Goal: Task Accomplishment & Management: Use online tool/utility

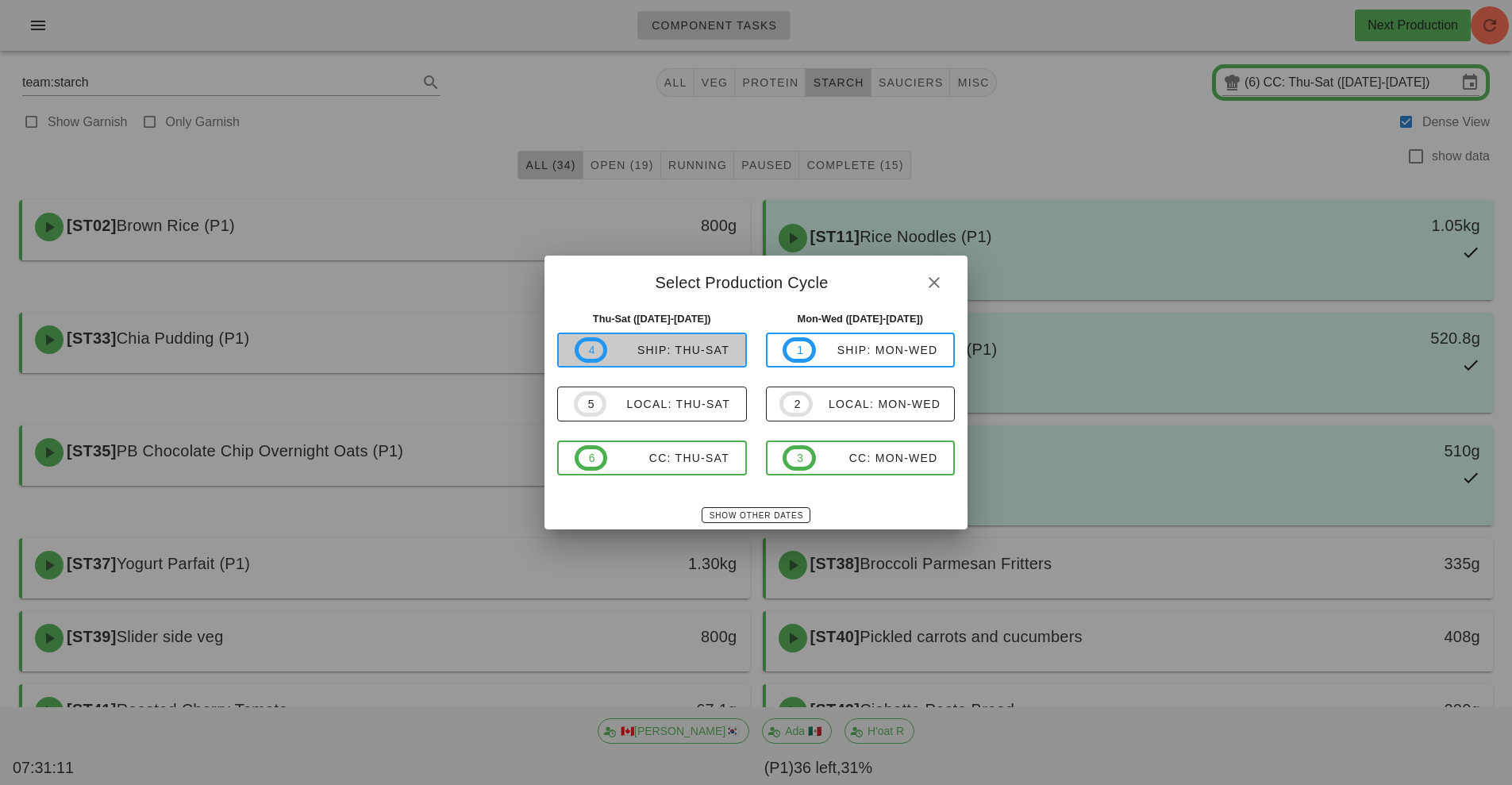
click at [689, 356] on div "ship: Thu-Sat" at bounding box center [668, 350] width 122 height 13
type input "ship: Thu-Sat ([DATE]-[DATE])"
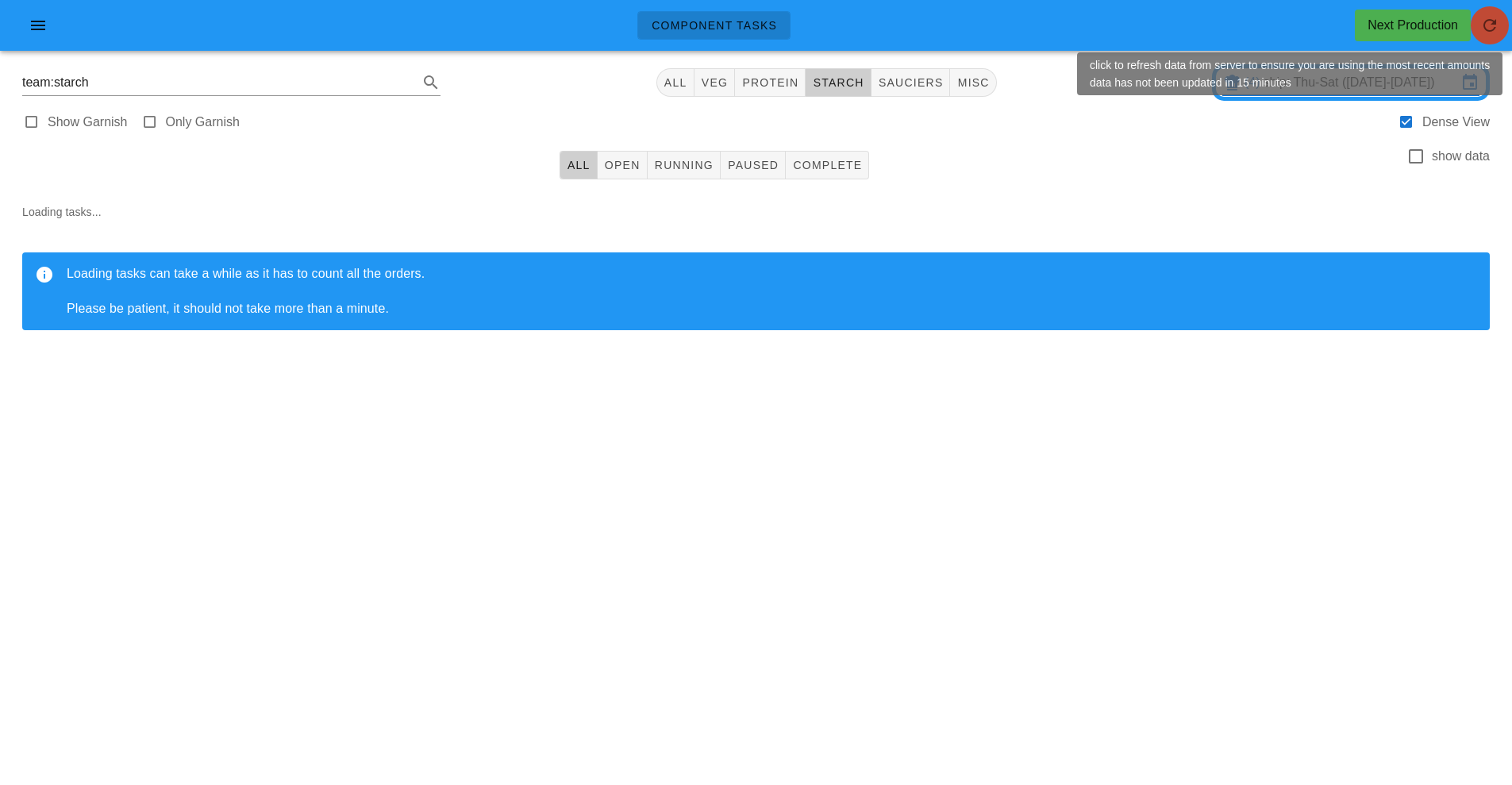
click at [1491, 28] on icon "button" at bounding box center [1490, 26] width 19 height 19
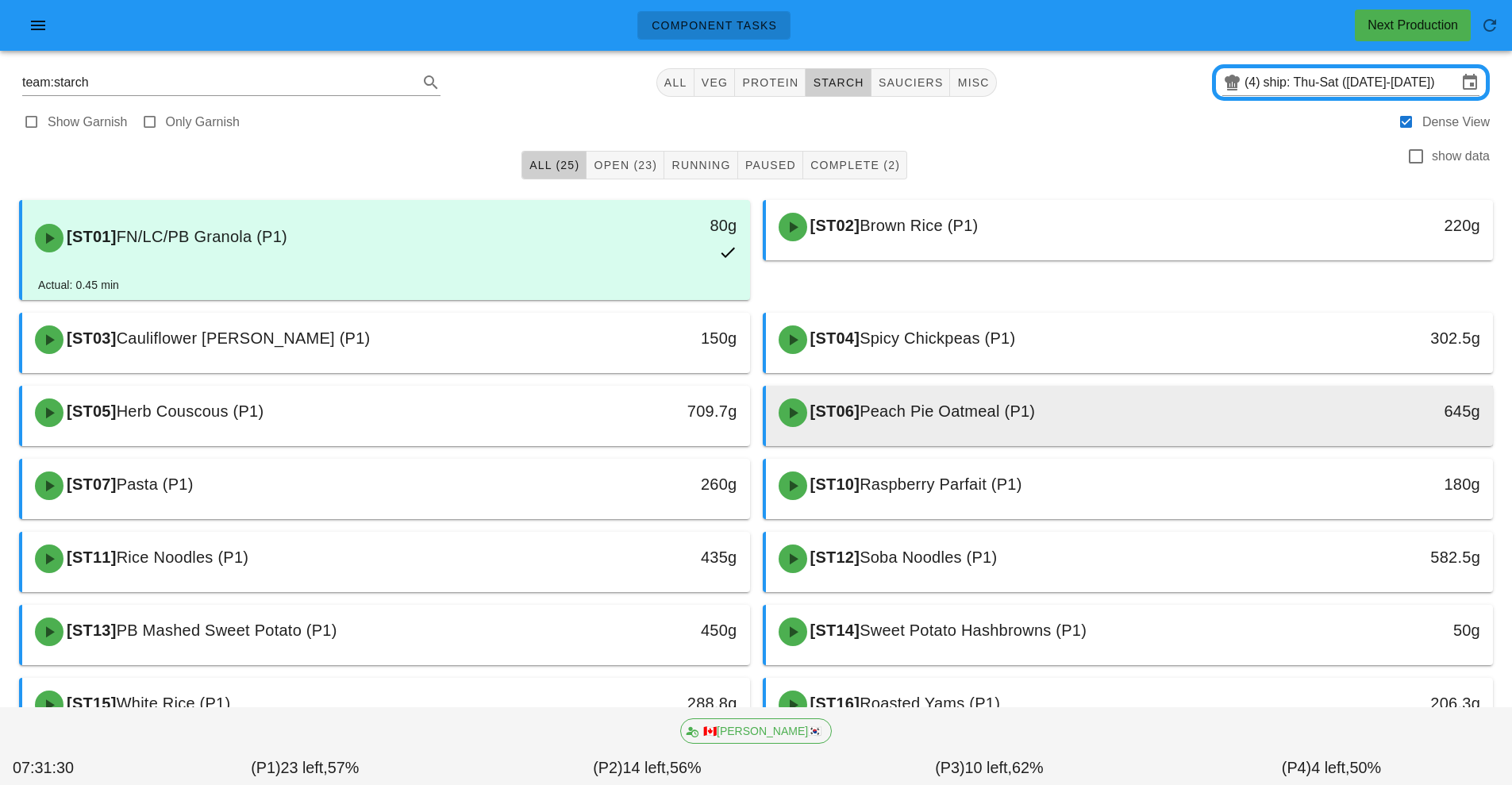
click at [1098, 416] on div "[ST06] Peach Pie Oatmeal (P1)" at bounding box center [1039, 413] width 541 height 48
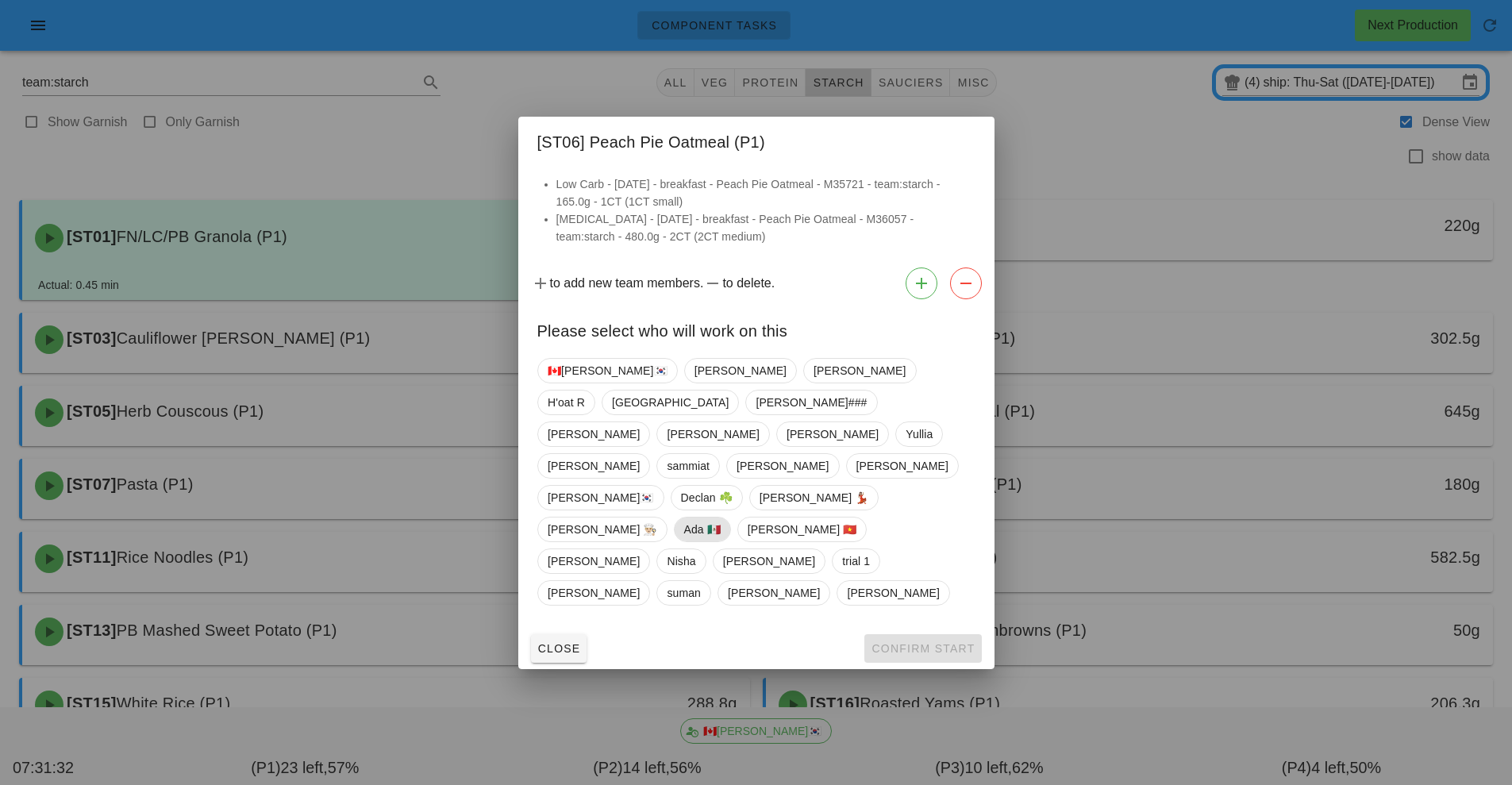
click at [720, 518] on span "Ada 🇲🇽" at bounding box center [701, 530] width 37 height 24
click at [907, 643] on span "Confirm Start" at bounding box center [922, 648] width 104 height 13
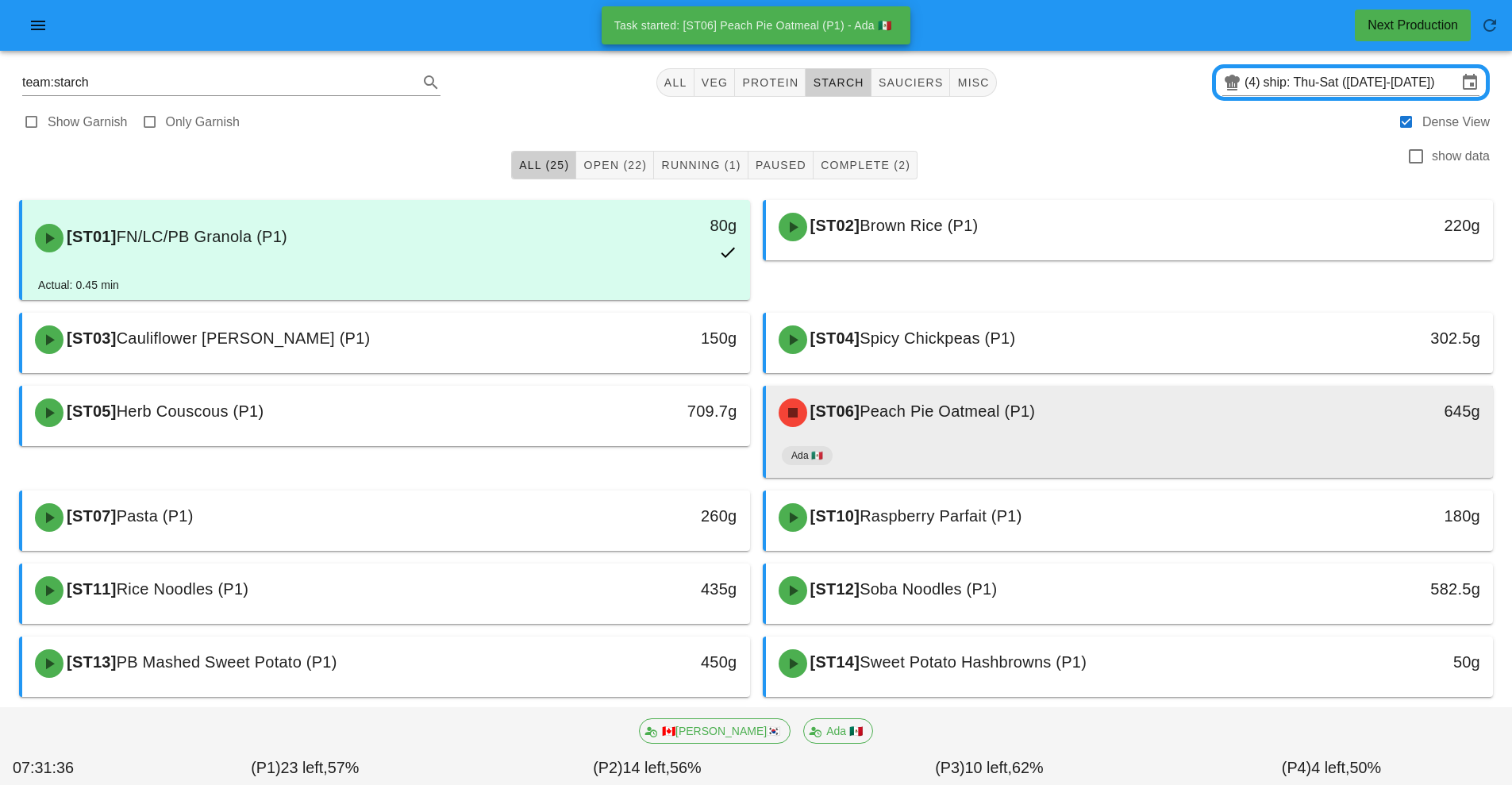
click at [1108, 439] on div "[ST06] Peach Pie Oatmeal (P1) 645g" at bounding box center [1130, 412] width 728 height 54
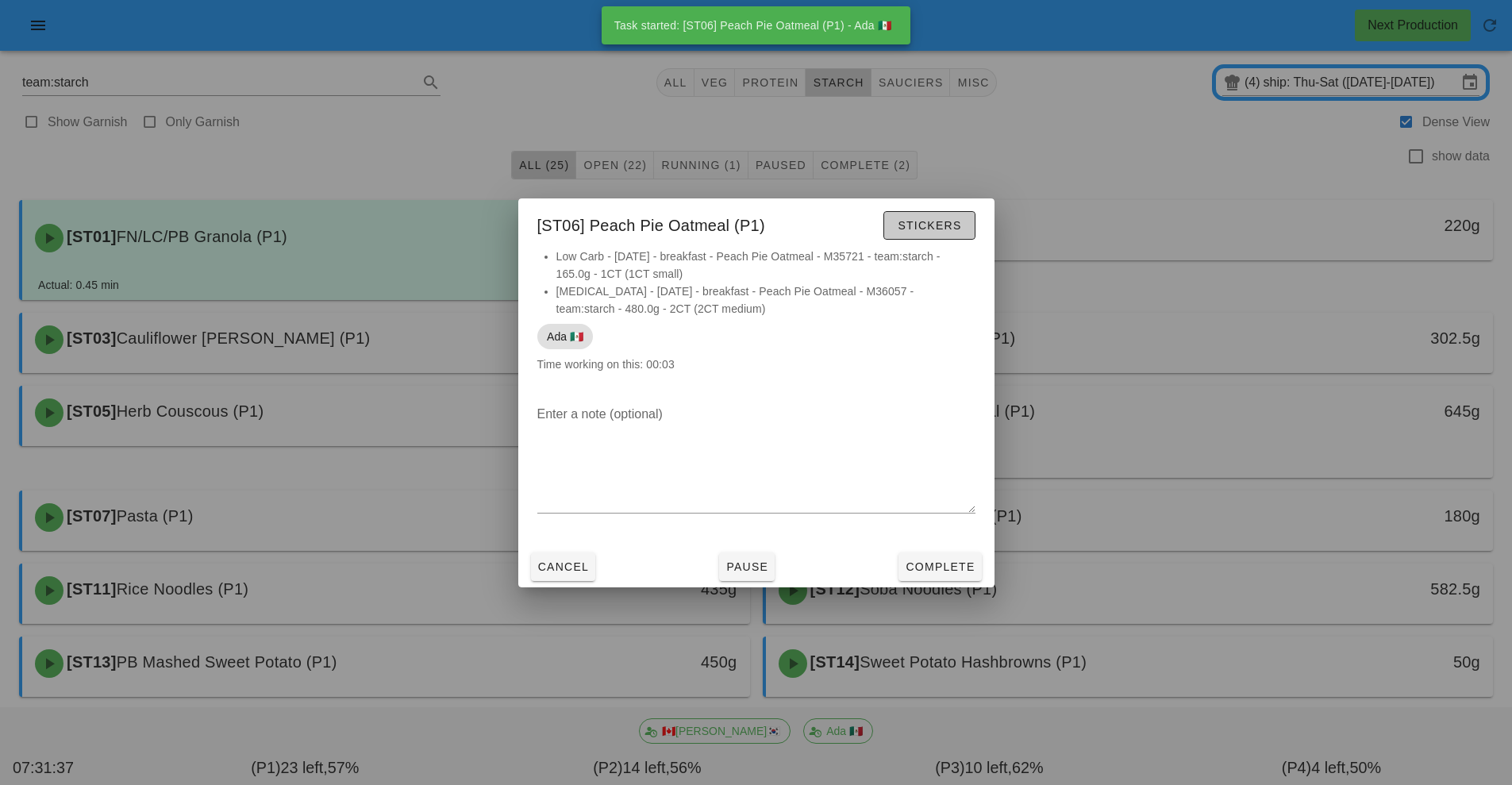
click at [931, 225] on span "Stickers" at bounding box center [928, 225] width 64 height 13
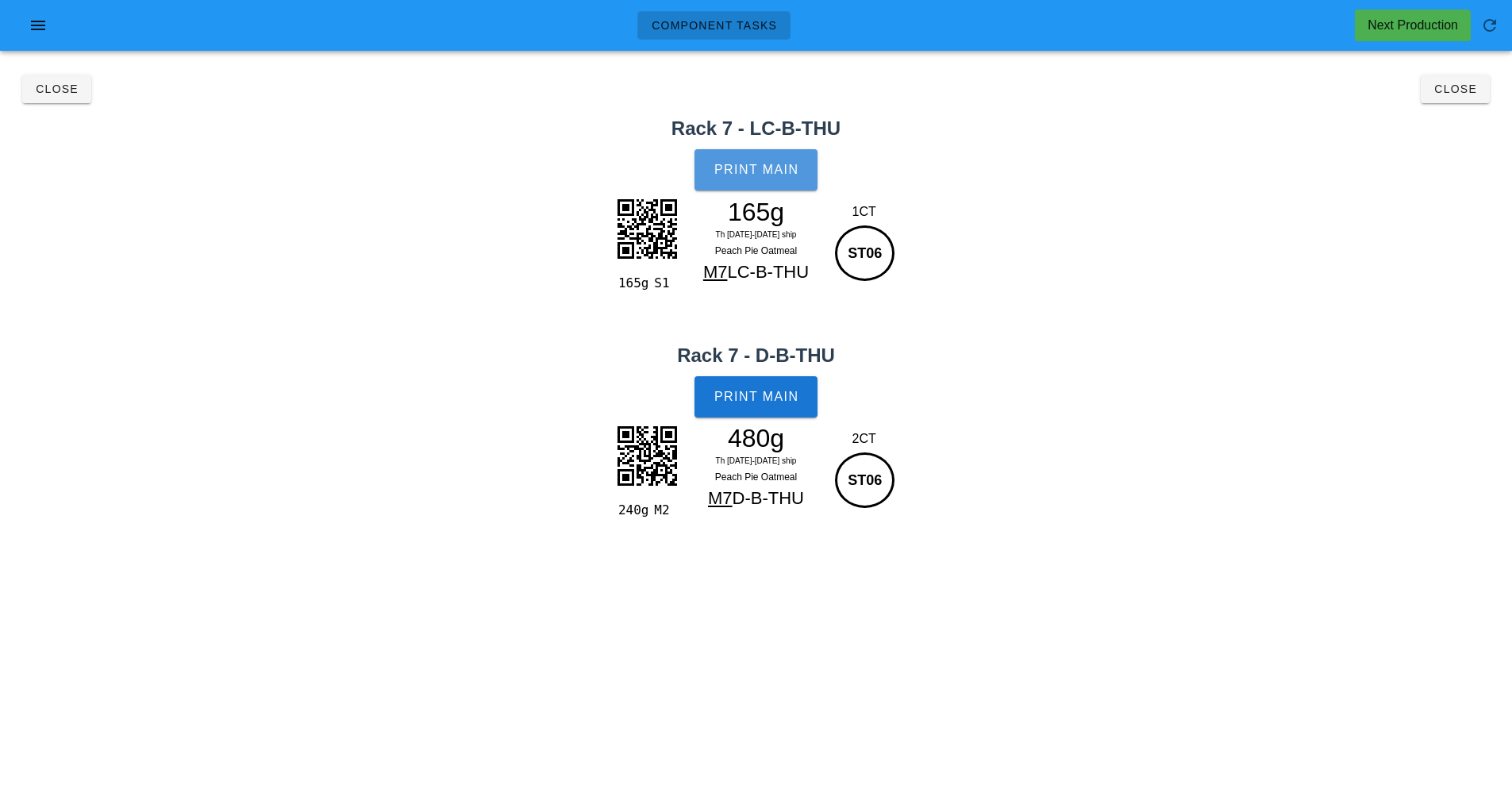
click at [757, 177] on span "Print Main" at bounding box center [756, 170] width 85 height 15
click at [782, 404] on button "Print Main" at bounding box center [755, 397] width 122 height 41
click at [1450, 99] on button "Close" at bounding box center [1455, 88] width 69 height 28
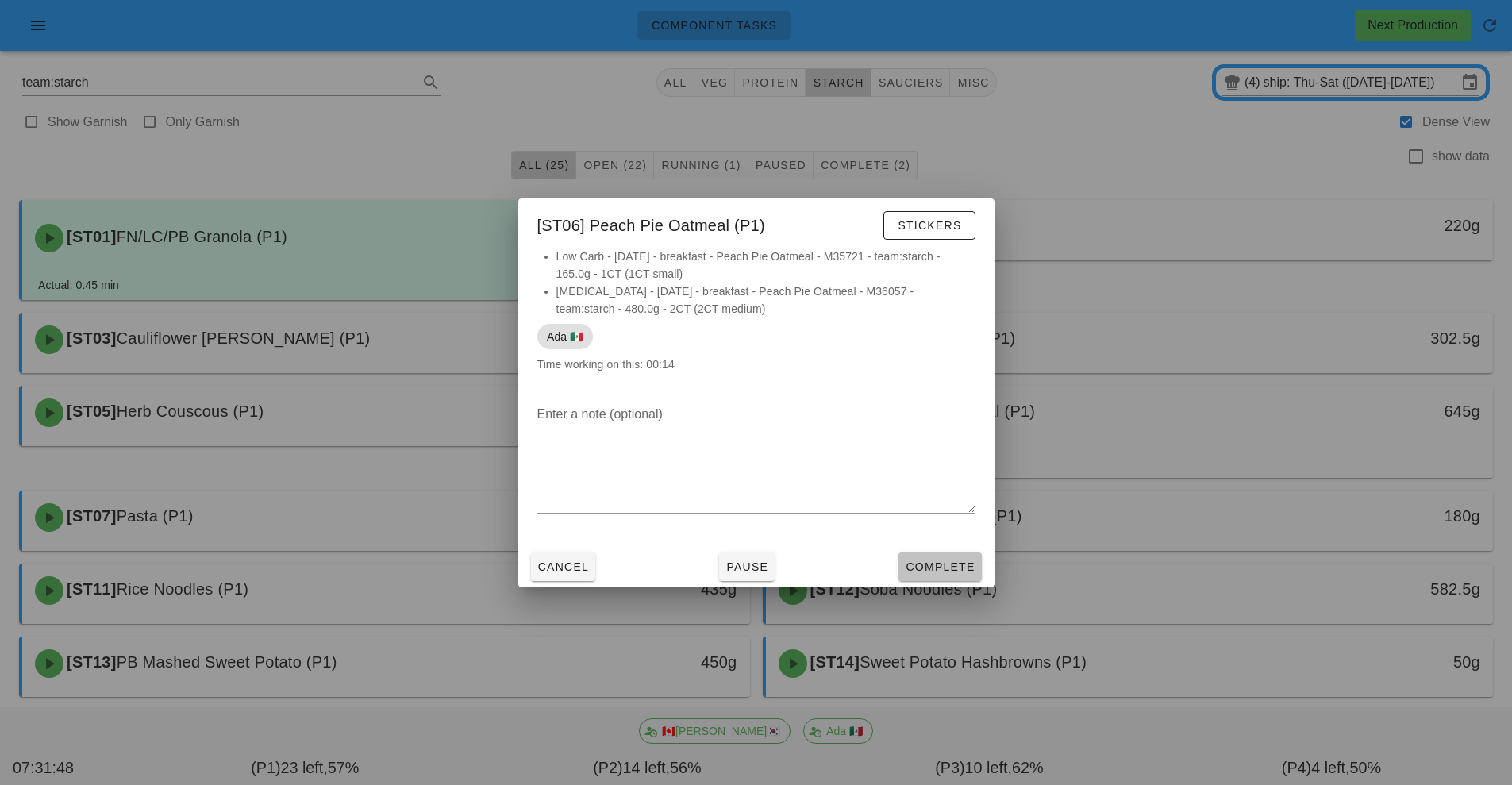
click at [945, 567] on span "Complete" at bounding box center [939, 567] width 70 height 13
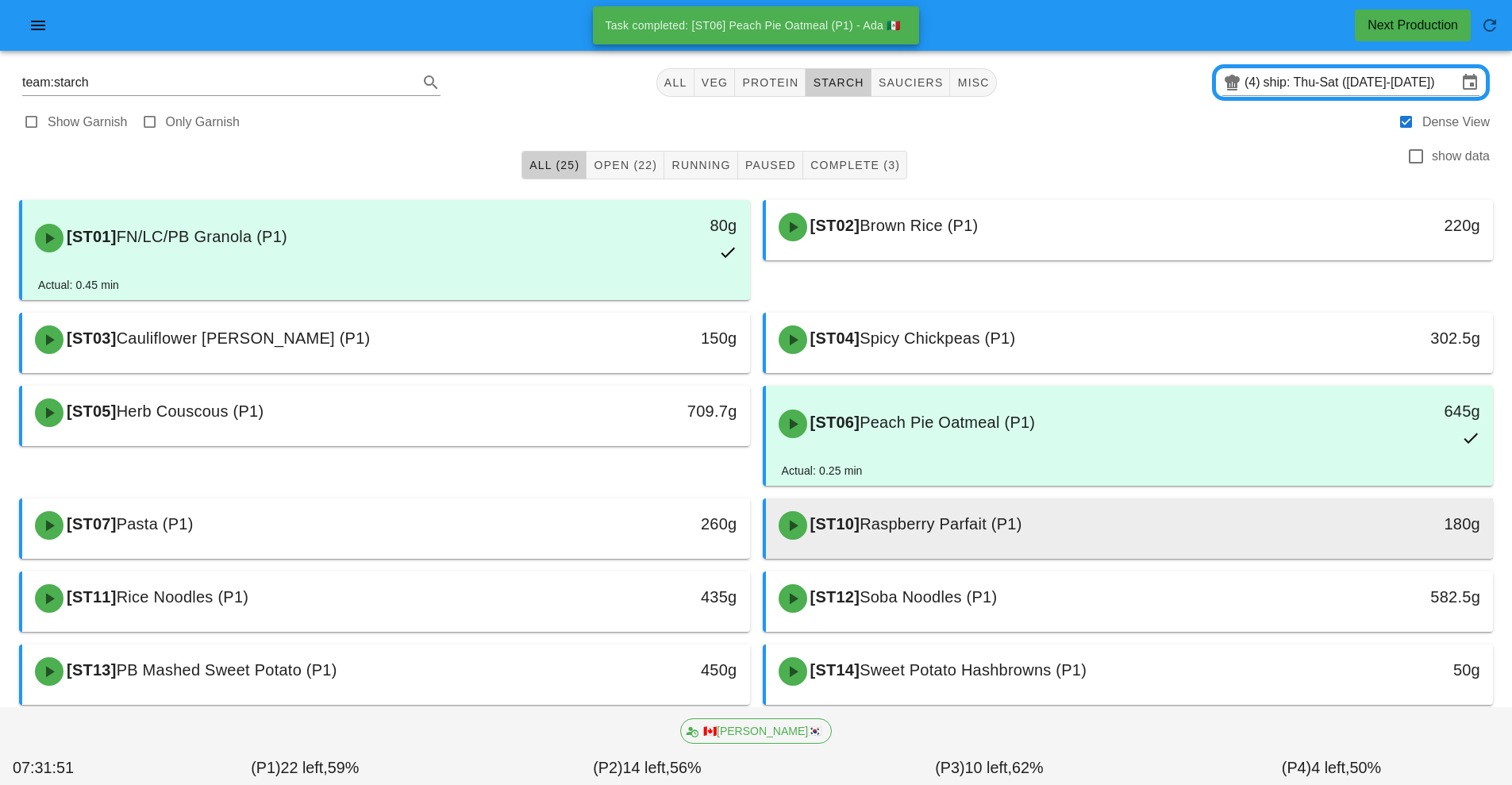
click at [1064, 530] on div "[ST10] Raspberry Parfait (P1)" at bounding box center [1039, 526] width 541 height 48
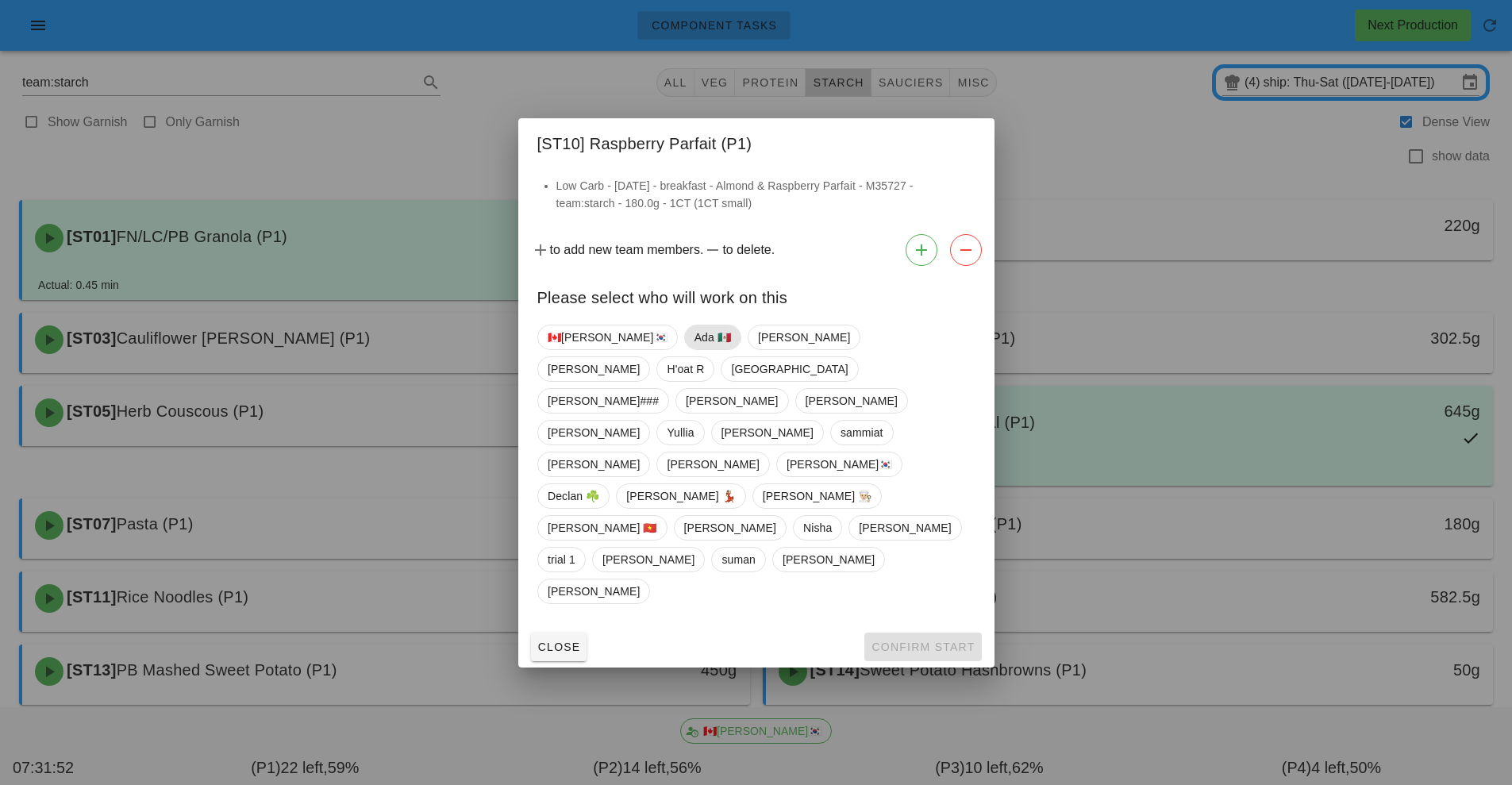
click at [694, 349] on span "Ada 🇲🇽" at bounding box center [712, 337] width 37 height 24
click at [902, 632] on button "Confirm Start" at bounding box center [922, 646] width 117 height 28
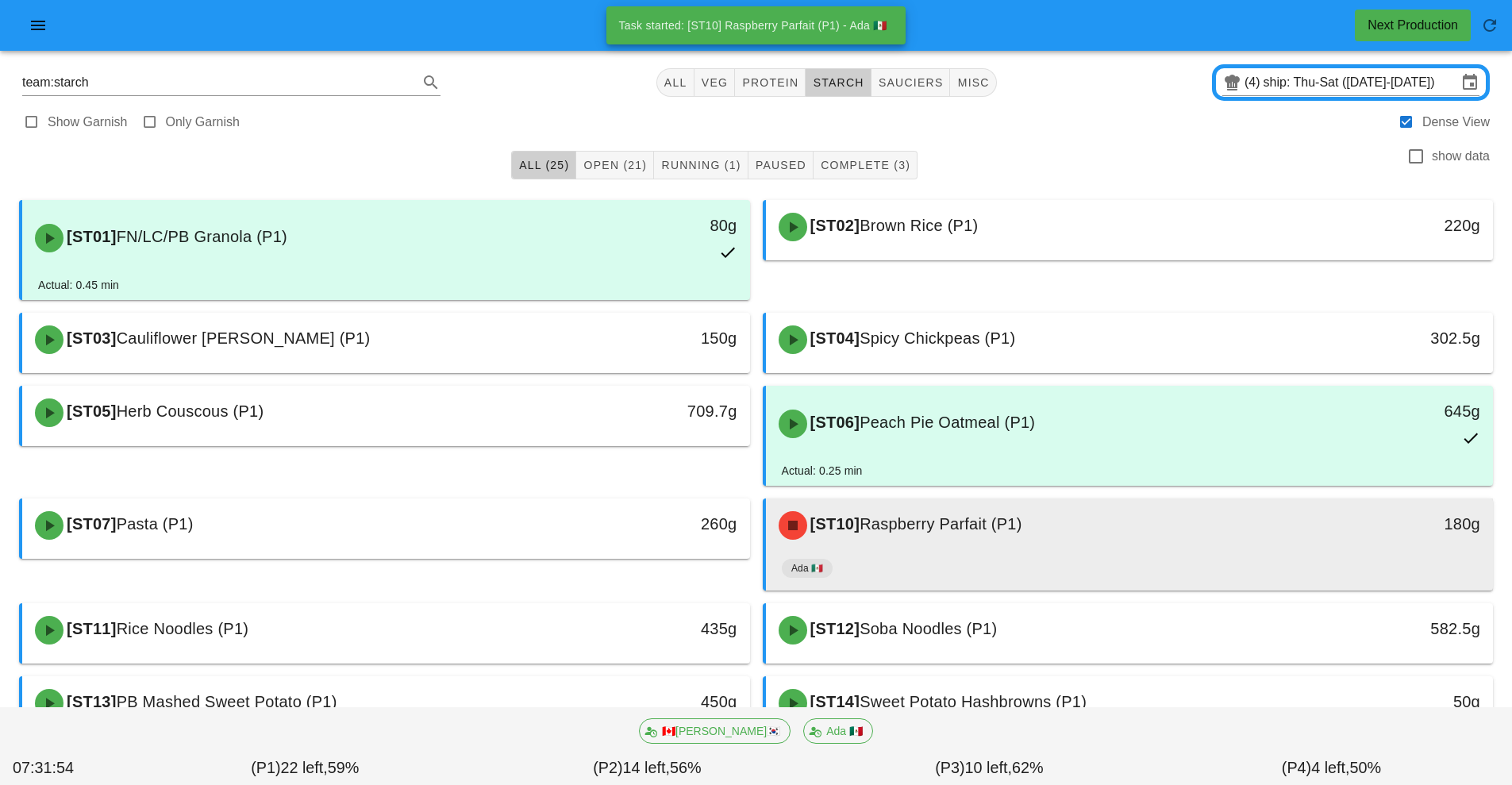
click at [1092, 532] on div "[ST10] Raspberry Parfait (P1)" at bounding box center [1039, 526] width 541 height 48
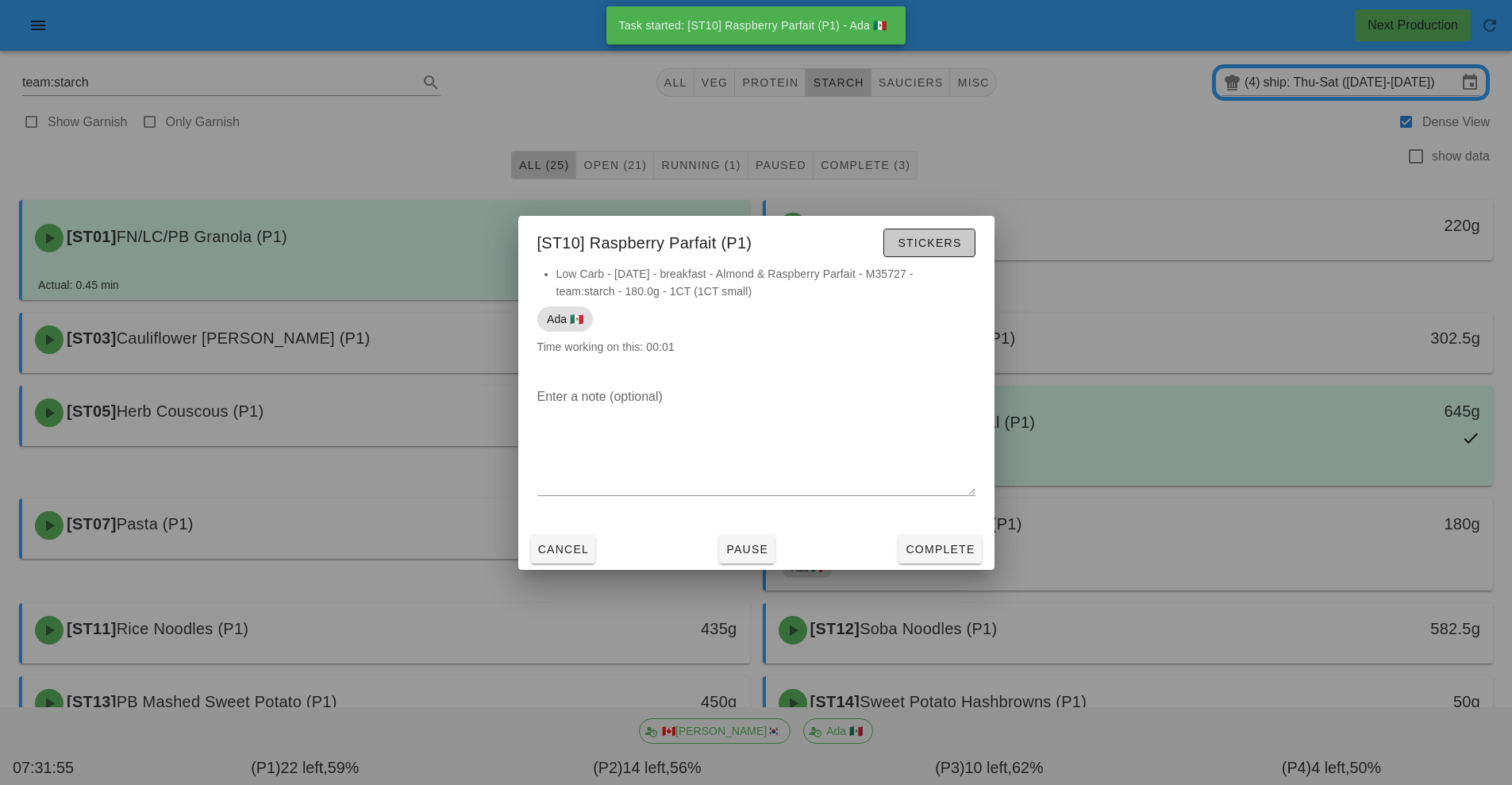
click at [945, 244] on span "Stickers" at bounding box center [928, 242] width 64 height 13
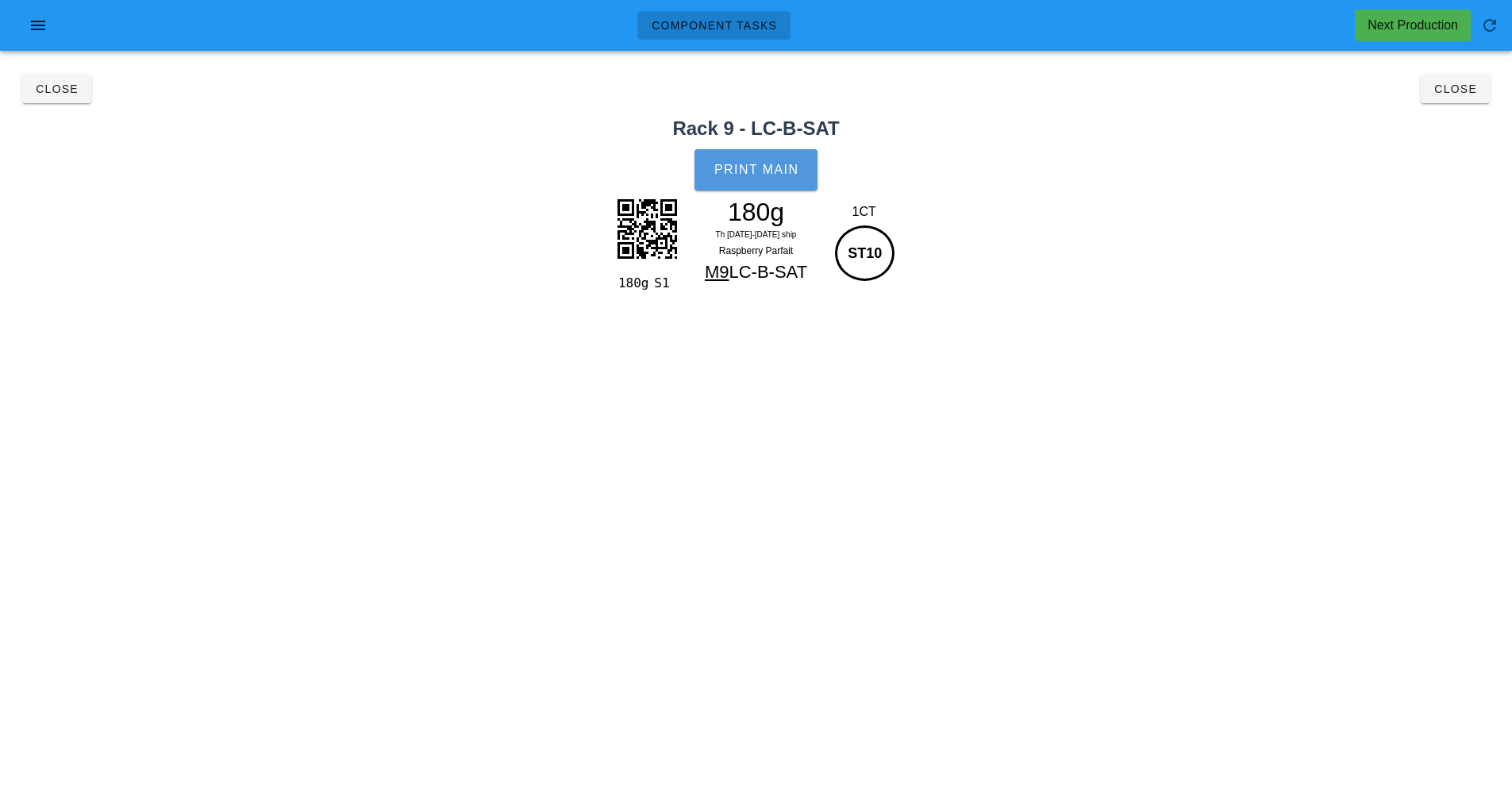
click at [762, 177] on button "Print Main" at bounding box center [755, 170] width 122 height 41
click at [1458, 95] on span "Close" at bounding box center [1455, 89] width 44 height 13
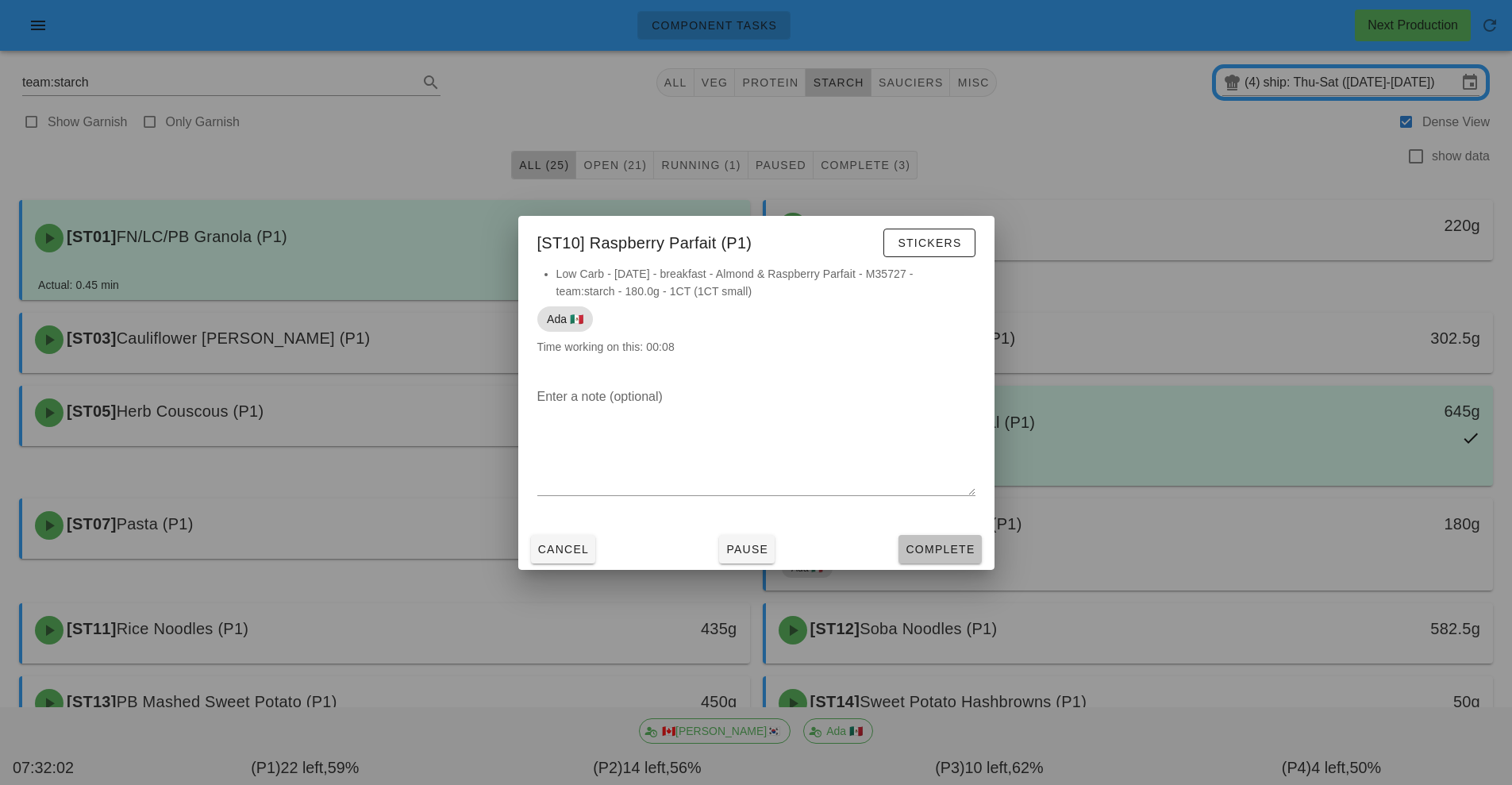
click at [931, 549] on span "Complete" at bounding box center [939, 549] width 70 height 13
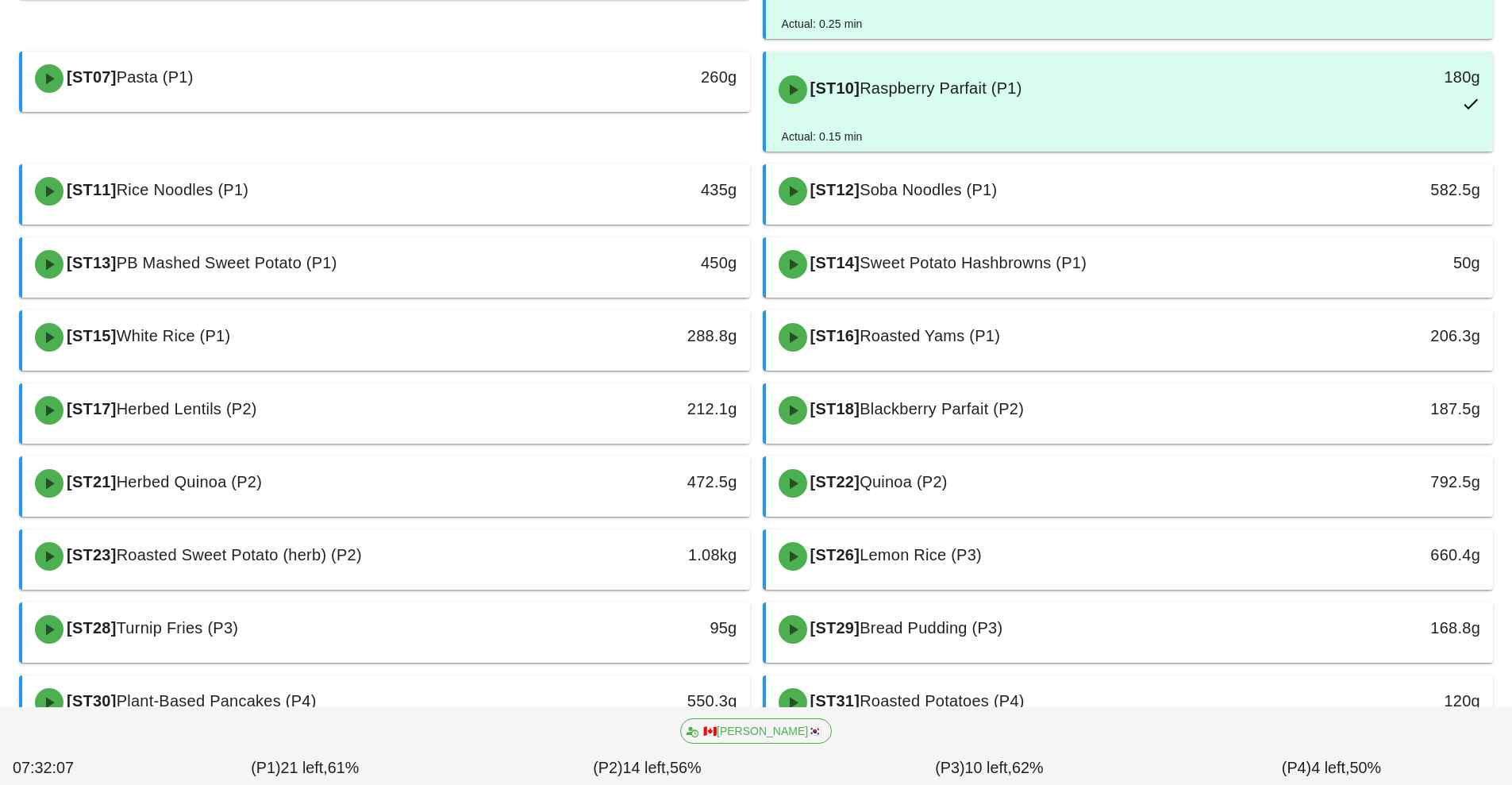
scroll to position [448, 0]
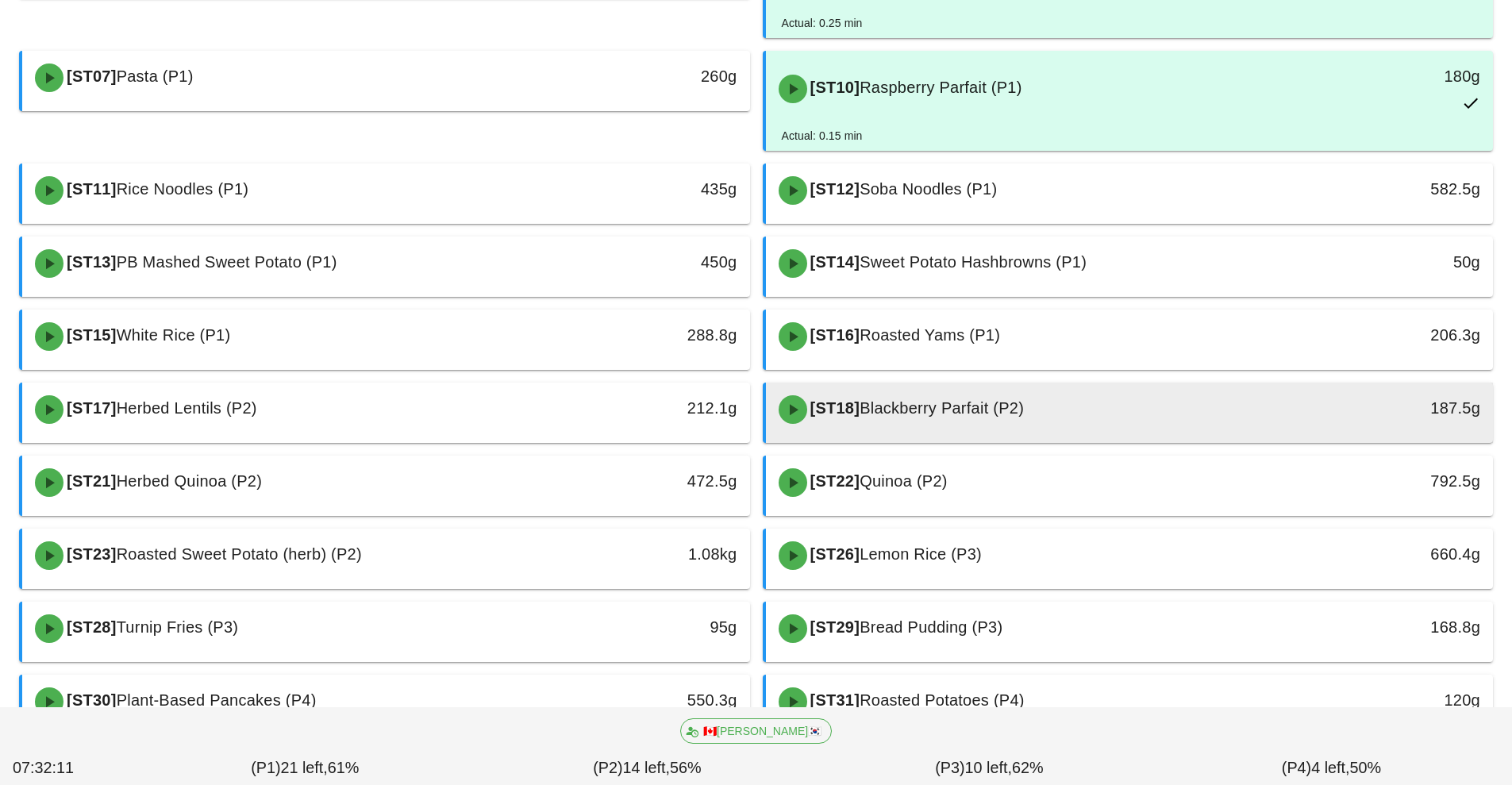
click at [1087, 417] on div "[ST18] Blackberry Parfait (P2)" at bounding box center [1039, 410] width 541 height 48
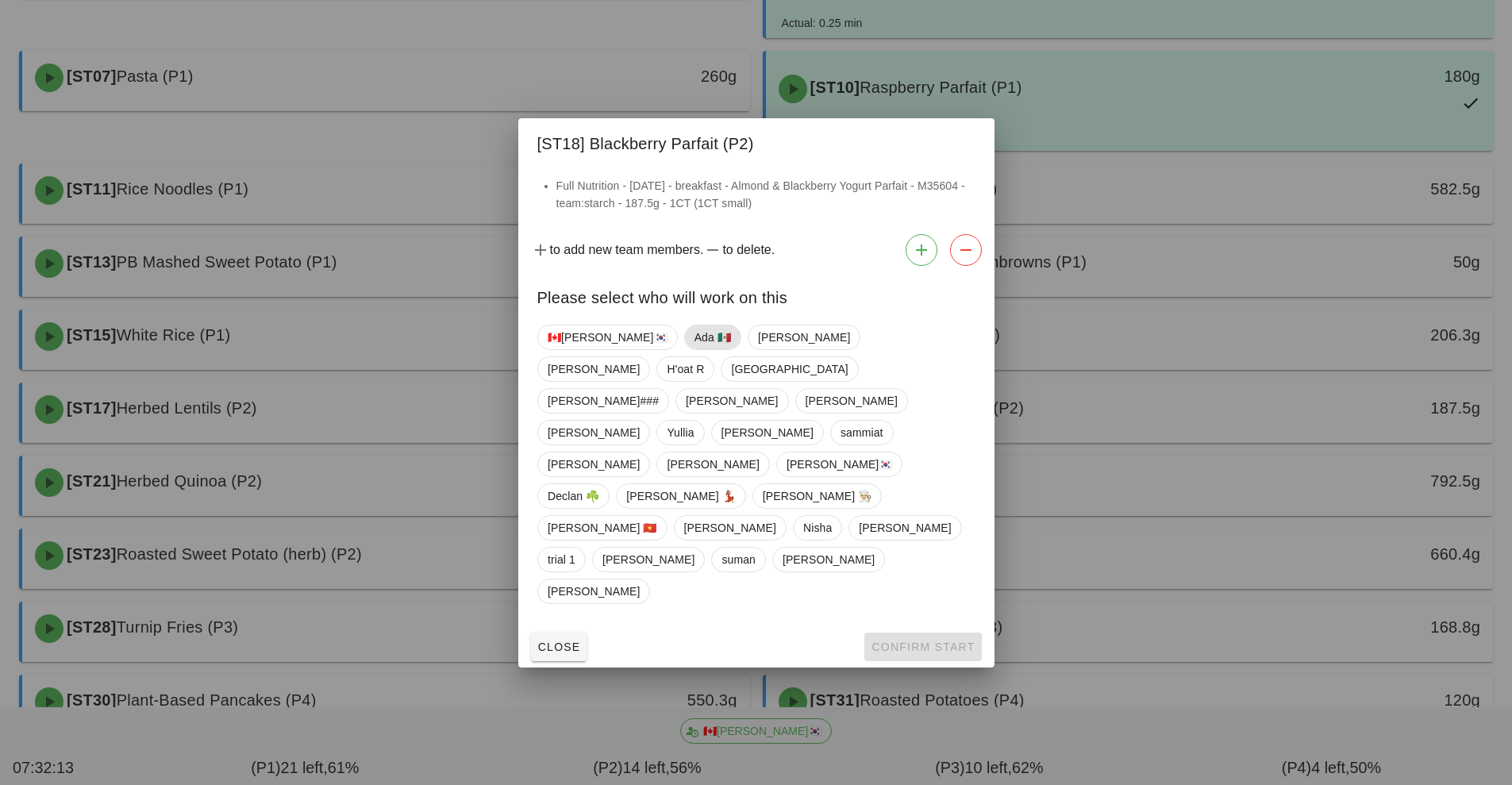
click at [694, 349] on span "Ada 🇲🇽" at bounding box center [712, 337] width 37 height 24
click at [900, 641] on span "Confirm Start" at bounding box center [922, 647] width 104 height 13
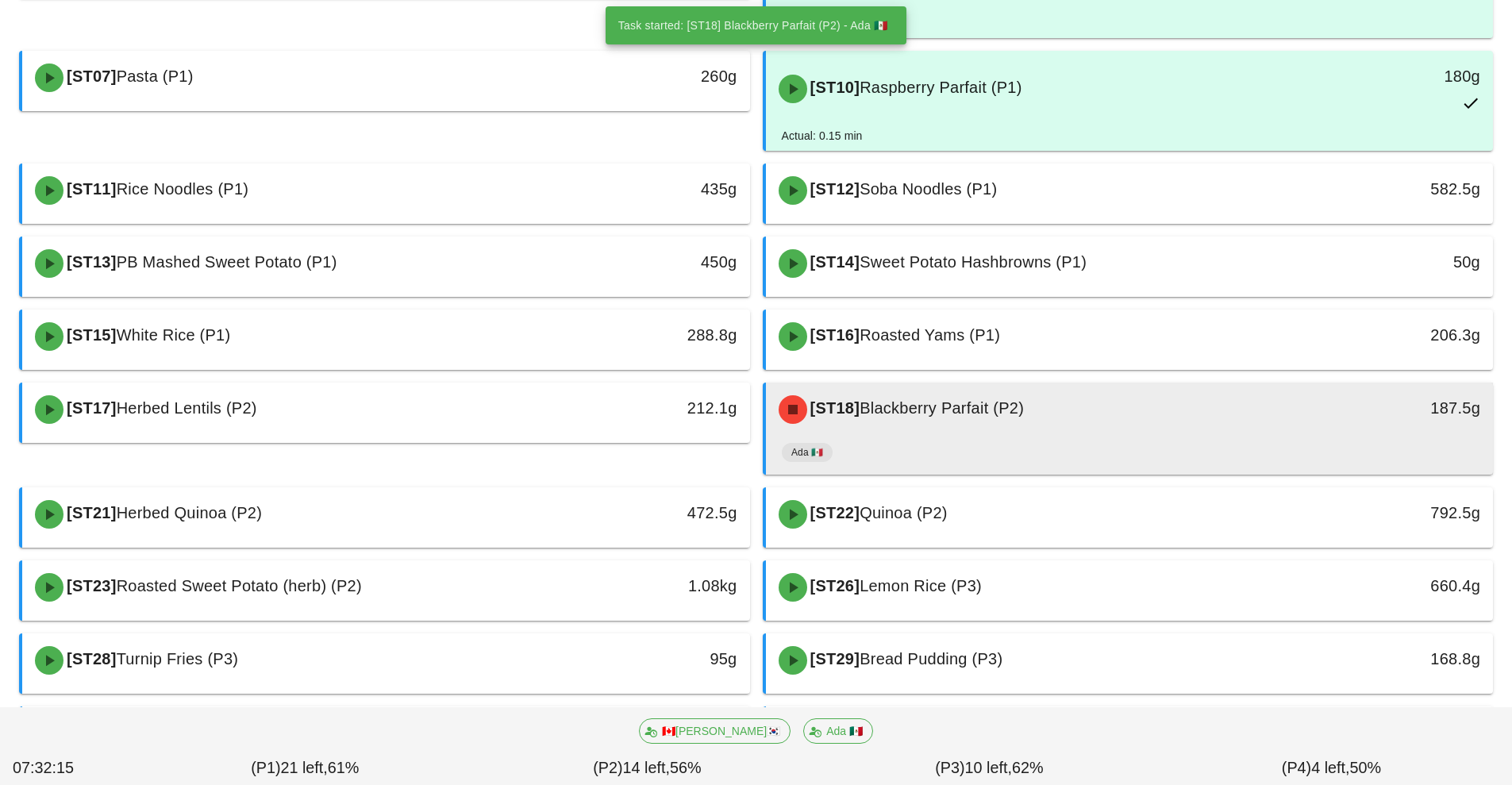
click at [1095, 444] on div "Ada 🇲🇽" at bounding box center [1130, 456] width 696 height 38
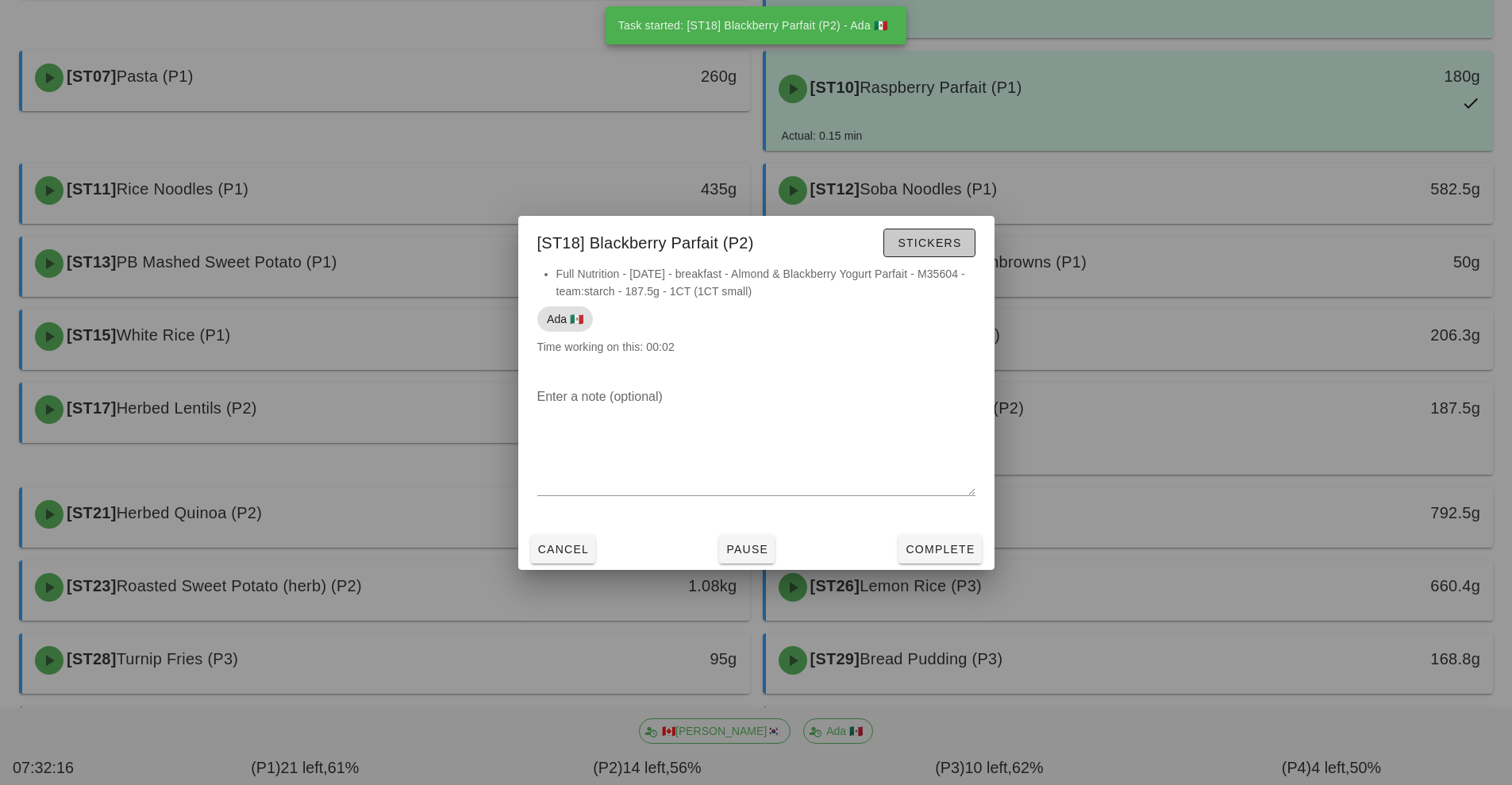
click at [917, 245] on span "Stickers" at bounding box center [928, 242] width 64 height 13
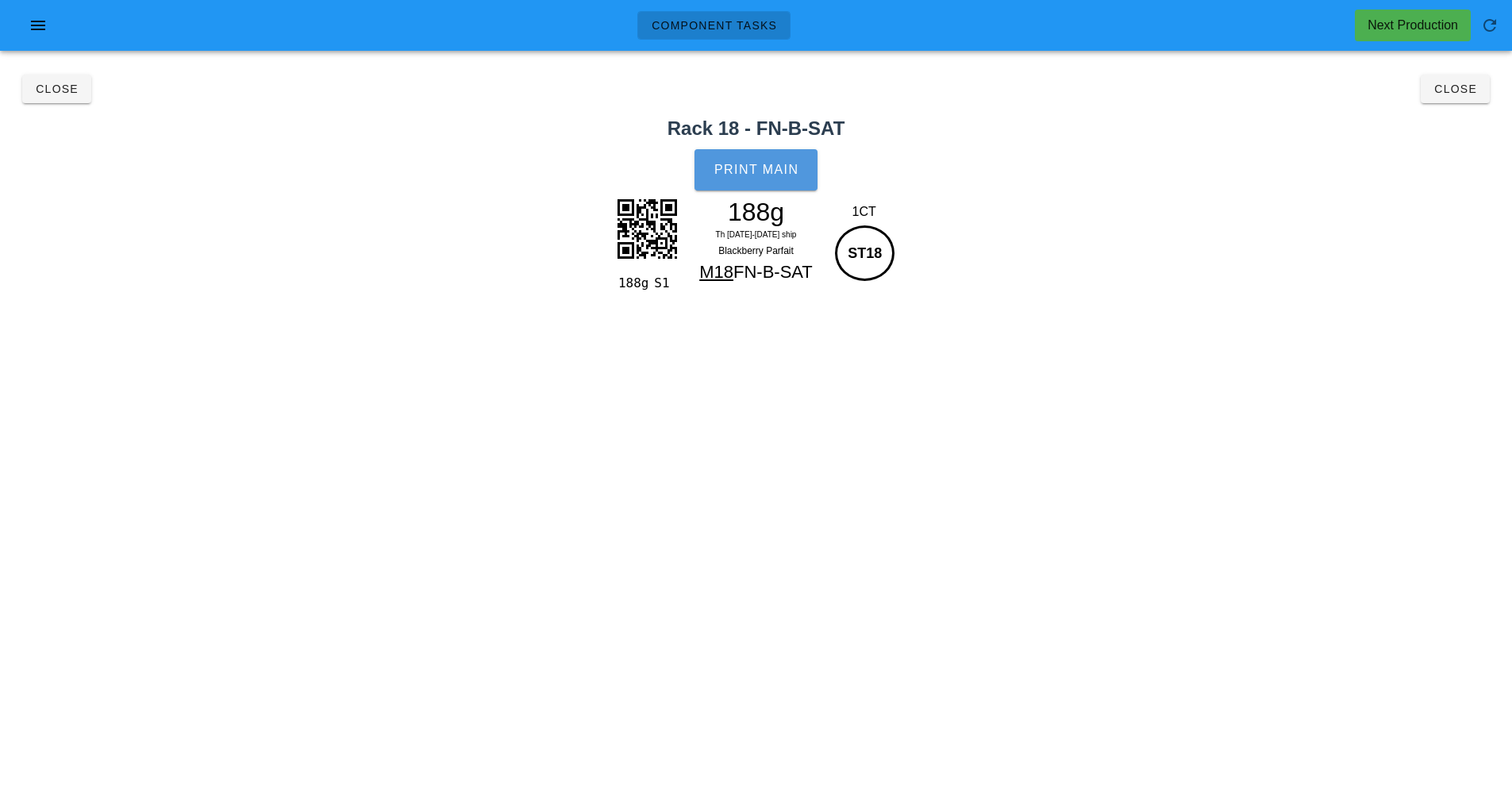
click at [765, 170] on span "Print Main" at bounding box center [756, 170] width 85 height 15
click at [1461, 89] on span "Close" at bounding box center [1455, 89] width 44 height 13
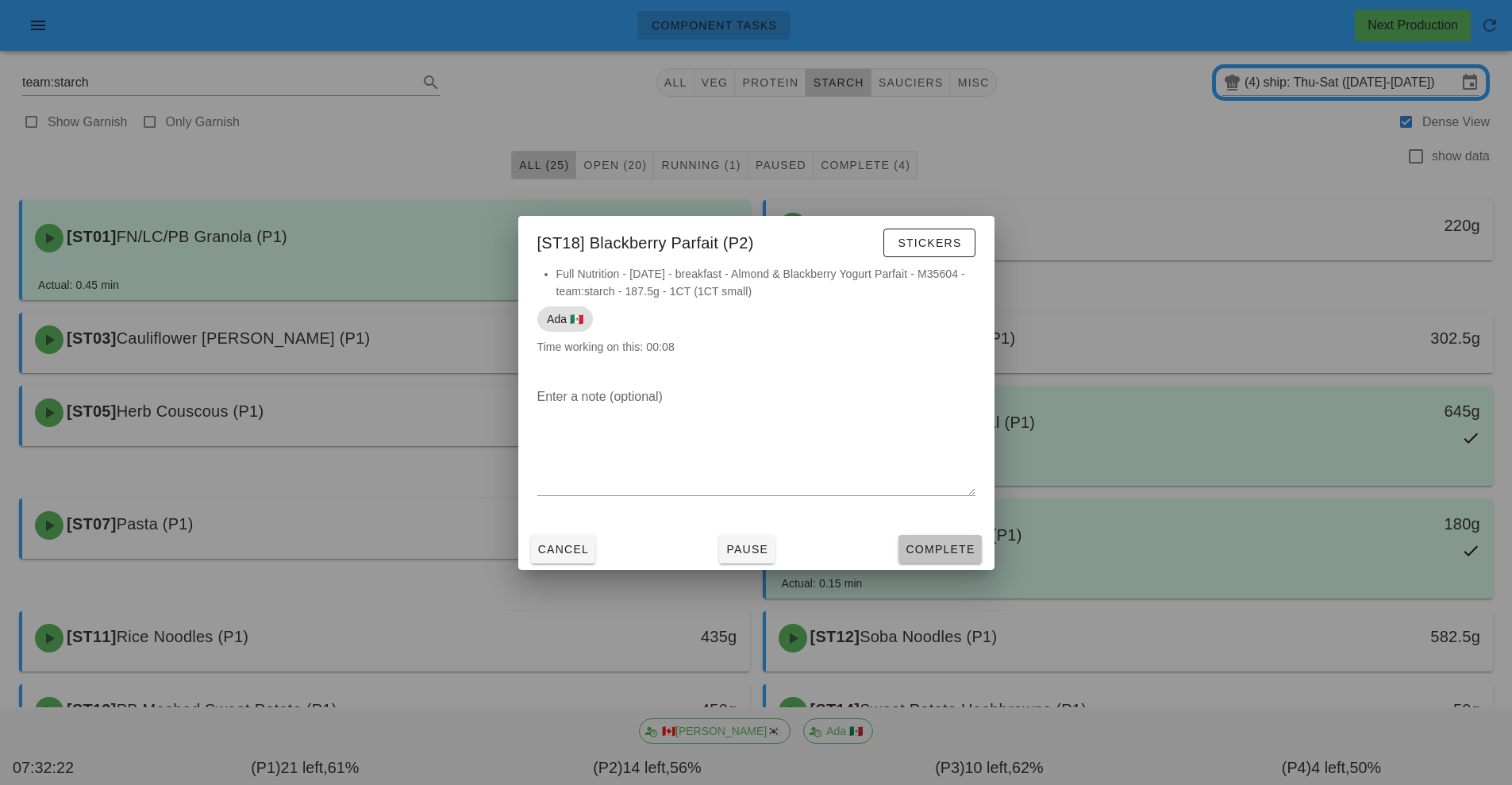
click at [967, 549] on span "Complete" at bounding box center [939, 549] width 70 height 13
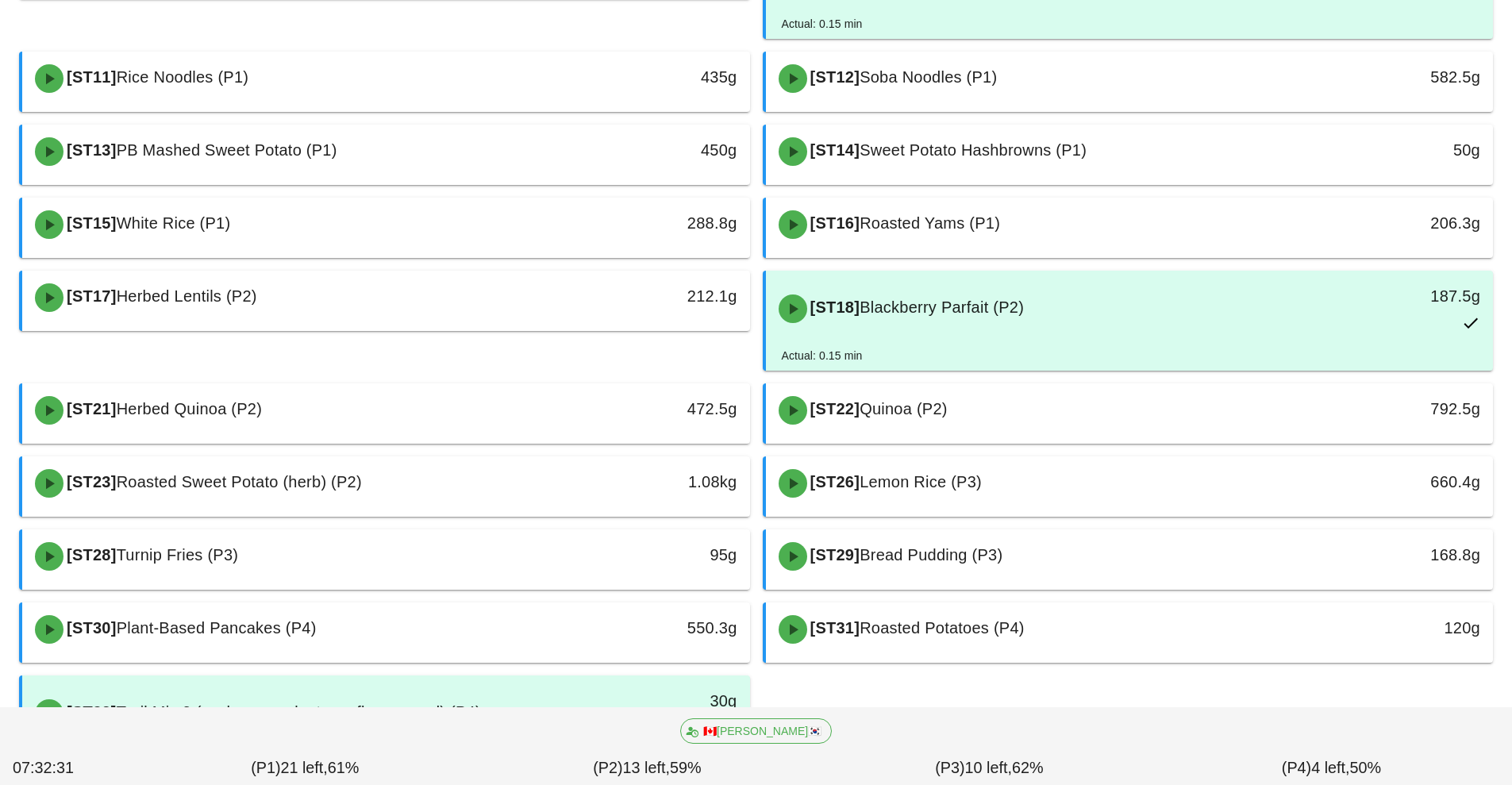
scroll to position [665, 0]
